Goal: Task Accomplishment & Management: Use online tool/utility

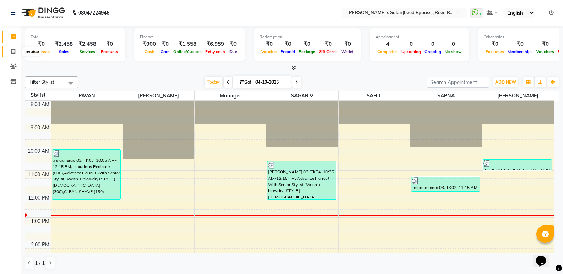
click at [11, 51] on icon at bounding box center [13, 51] width 4 height 5
select select "service"
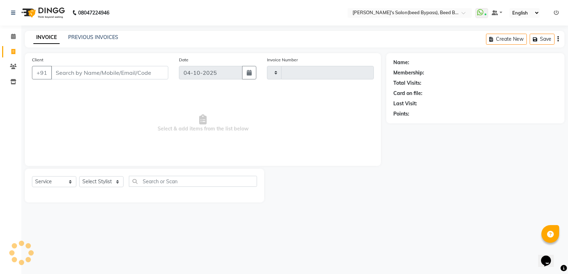
type input "2877"
select select "4176"
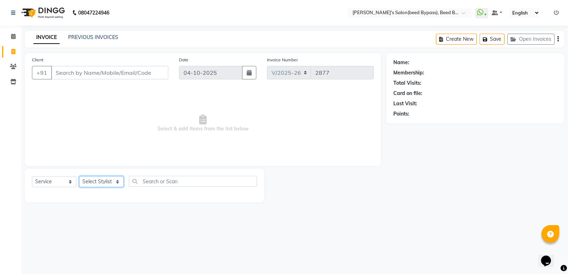
click at [105, 183] on select "Select Stylist" at bounding box center [101, 181] width 44 height 11
select select "28787"
click at [79, 176] on select "Select Stylist [PERSON_NAME] manager [PERSON_NAME] V sagar [PERSON_NAME] [PERSO…" at bounding box center [101, 181] width 44 height 11
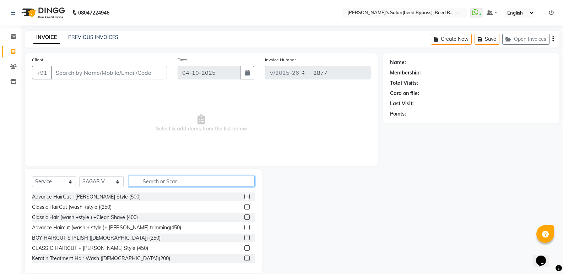
click at [174, 181] on input "text" at bounding box center [192, 181] width 126 height 11
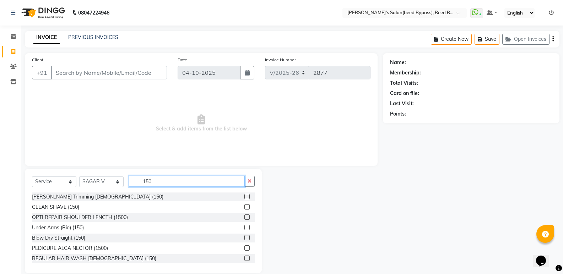
scroll to position [1, 0]
type input "150"
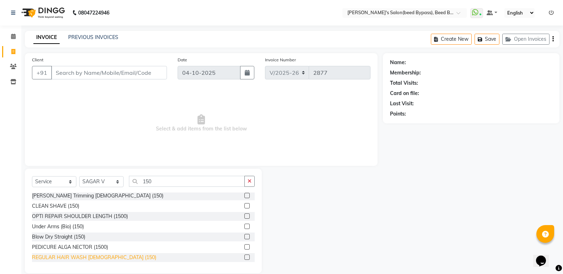
click at [108, 257] on div "REGULAR HAIR WASH [DEMOGRAPHIC_DATA] (150)" at bounding box center [94, 257] width 124 height 7
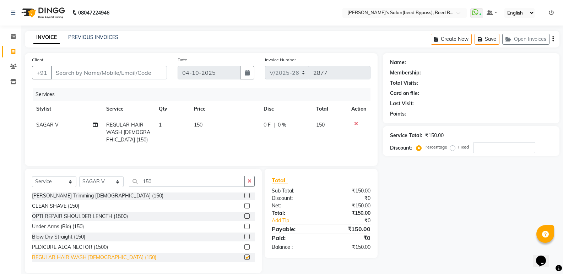
checkbox input "false"
click at [211, 125] on td "150" at bounding box center [225, 132] width 70 height 31
select select "28787"
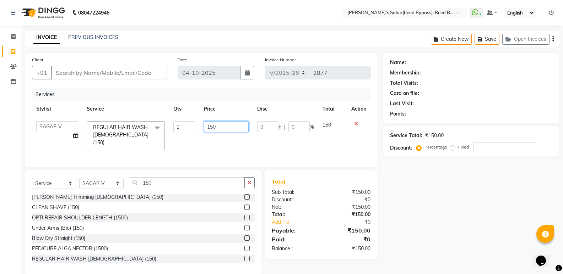
click at [226, 129] on input "150" at bounding box center [226, 126] width 44 height 11
type input "100"
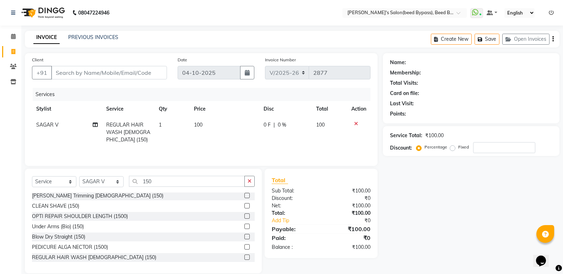
click at [190, 145] on div "Services Stylist Service Qty Price Disc Total Action SAGAR V REGULAR HAIR WASH …" at bounding box center [201, 123] width 338 height 71
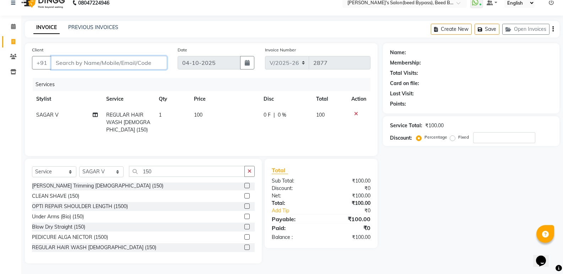
click at [117, 65] on input "Client" at bounding box center [109, 62] width 116 height 13
type input "d"
type input "0"
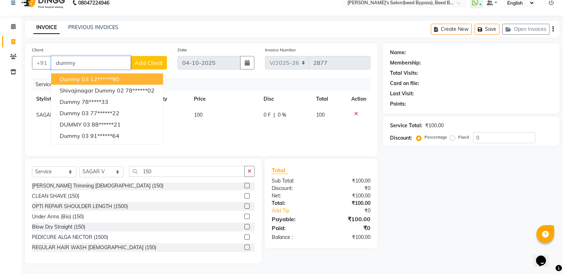
click at [109, 79] on ngb-highlight "12******90" at bounding box center [104, 79] width 29 height 7
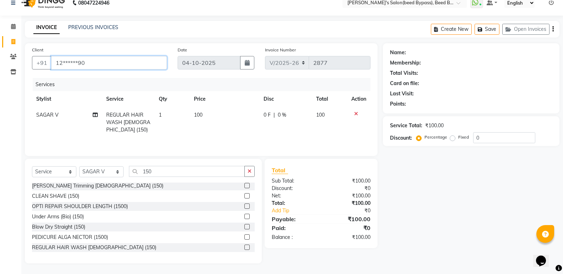
type input "12******90"
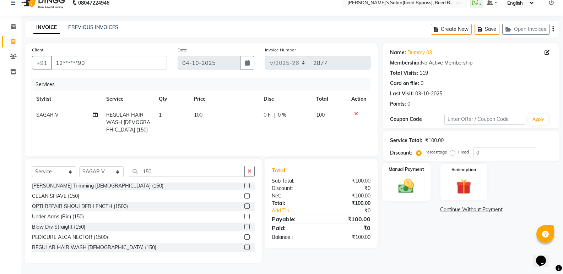
click at [402, 189] on img at bounding box center [405, 186] width 25 height 18
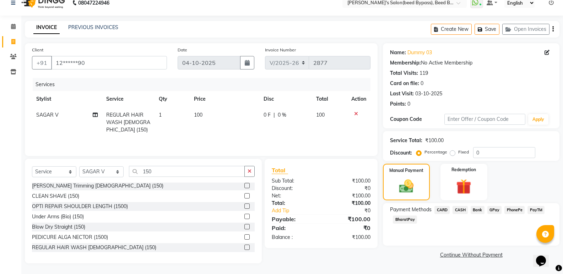
click at [462, 209] on span "CASH" at bounding box center [459, 210] width 15 height 8
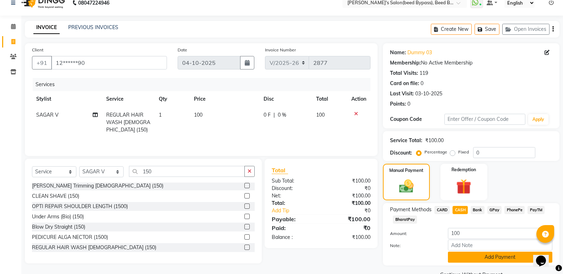
click at [465, 256] on button "Add Payment" at bounding box center [500, 257] width 104 height 11
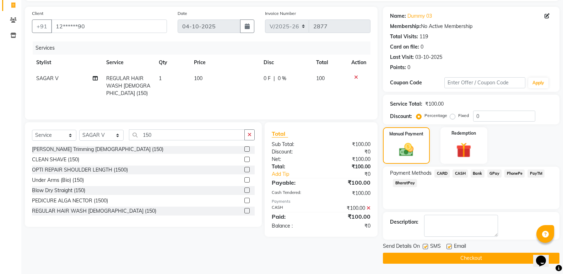
scroll to position [47, 0]
drag, startPoint x: 461, startPoint y: 251, endPoint x: 455, endPoint y: 250, distance: 6.3
click at [461, 251] on div "Send Details On SMS Email Checkout" at bounding box center [471, 252] width 176 height 21
click at [450, 256] on button "Checkout" at bounding box center [471, 258] width 176 height 11
